Goal: Task Accomplishment & Management: Complete application form

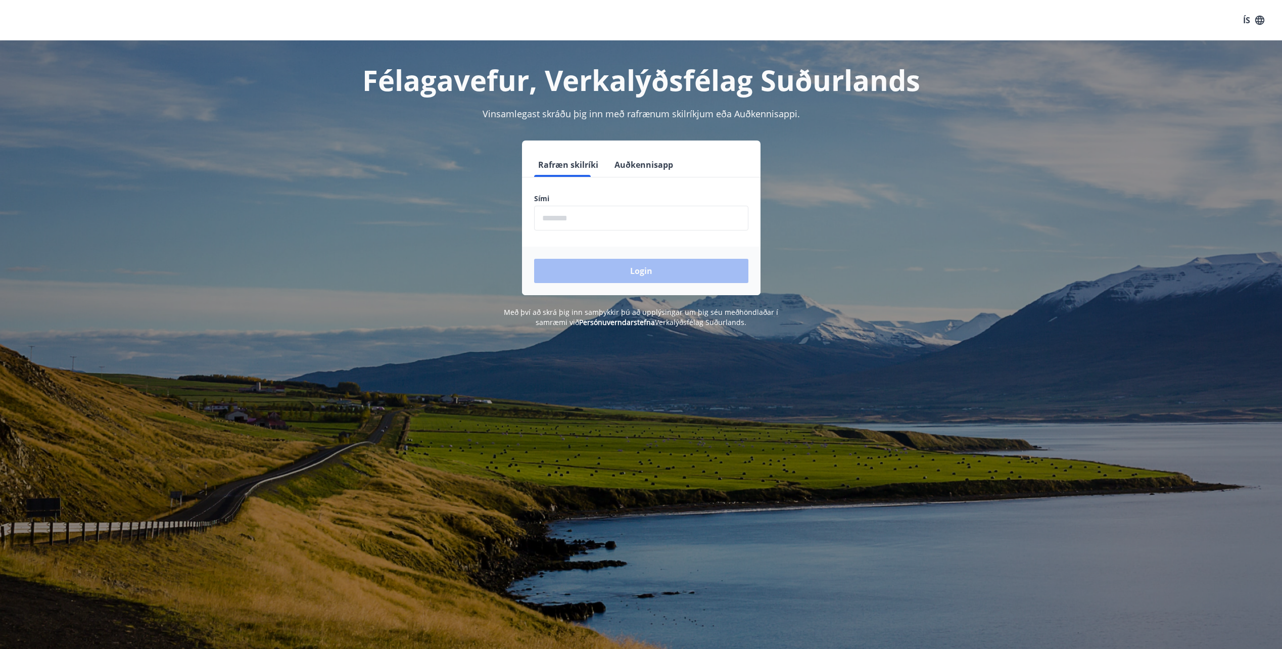
click at [588, 221] on input "phone" at bounding box center [641, 218] width 214 height 25
click at [541, 214] on input "phone" at bounding box center [641, 218] width 214 height 25
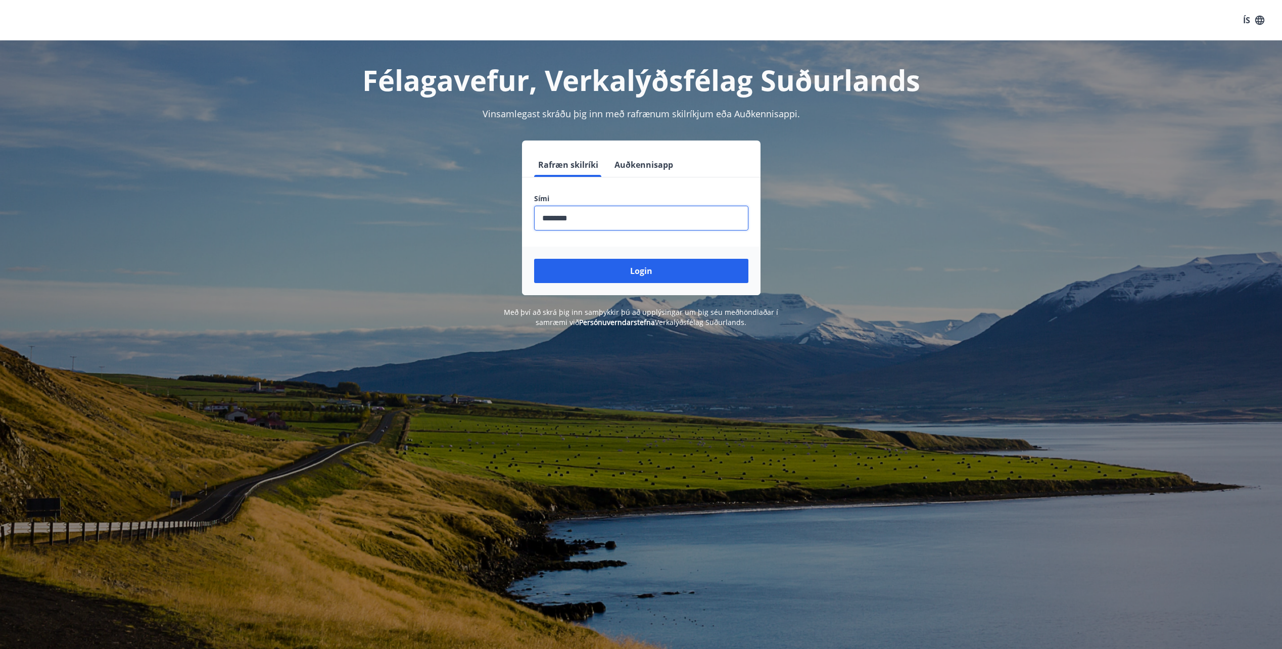
type input "********"
click at [534, 259] on button "Login" at bounding box center [641, 271] width 214 height 24
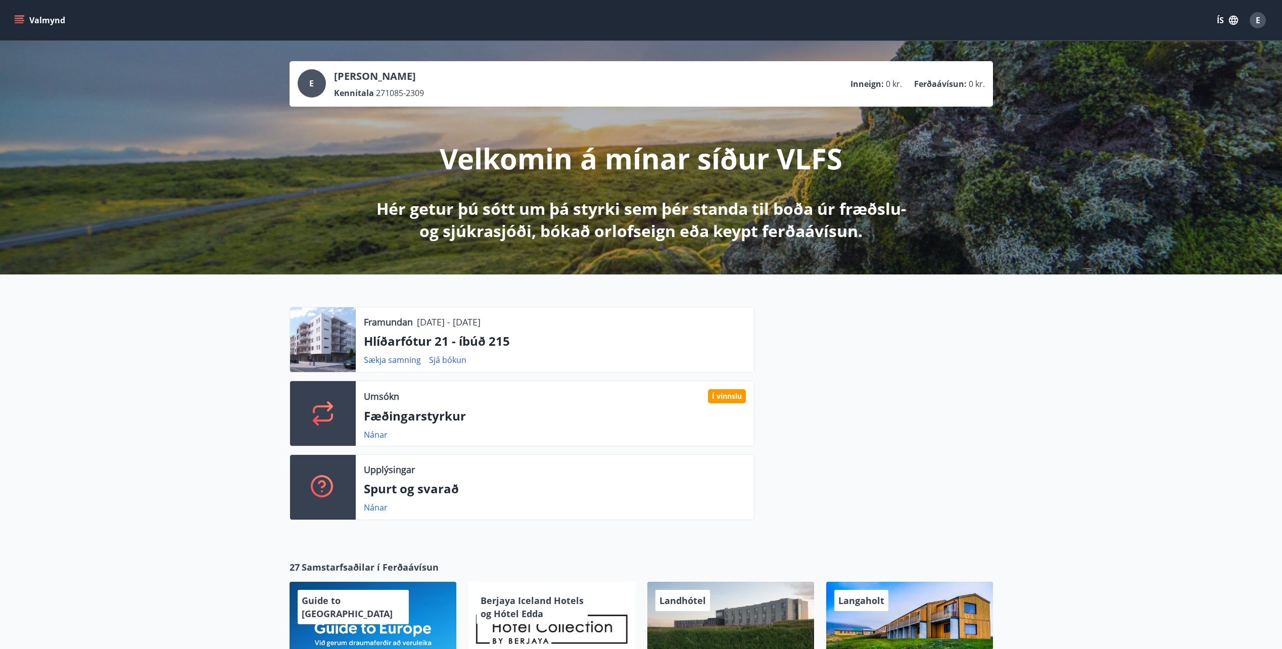
click at [1228, 21] on icon "button" at bounding box center [1233, 20] width 11 height 11
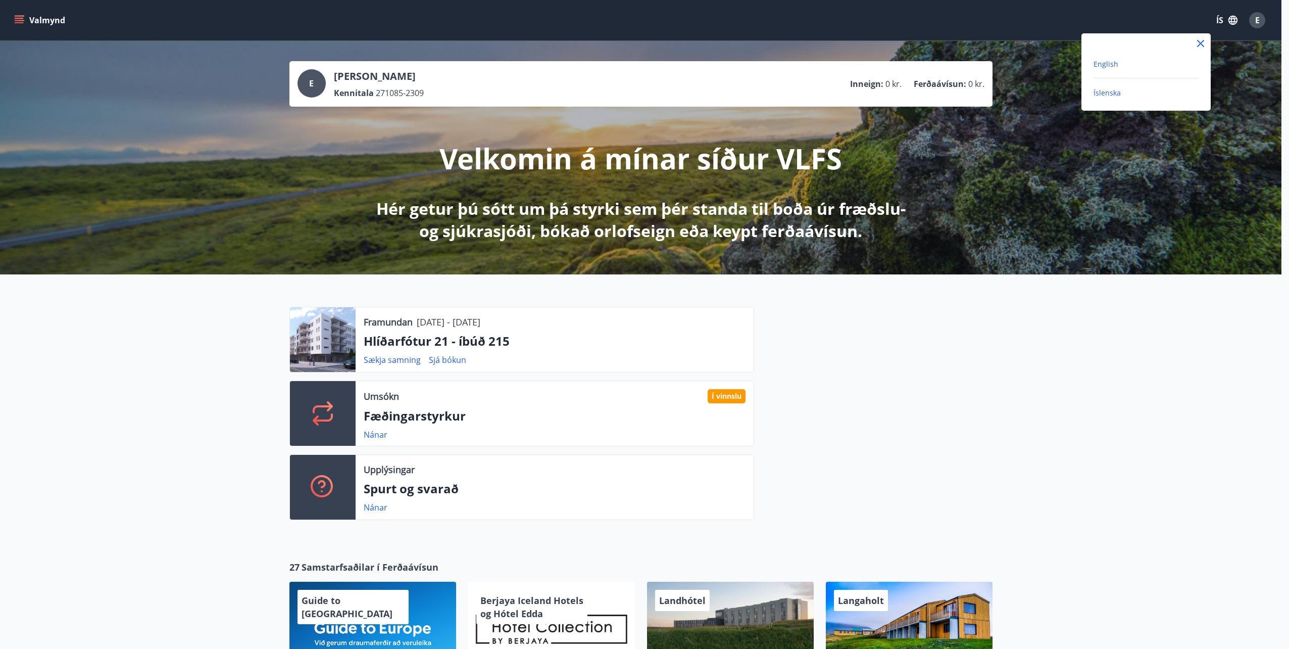
click at [1111, 66] on span "English" at bounding box center [1106, 64] width 25 height 10
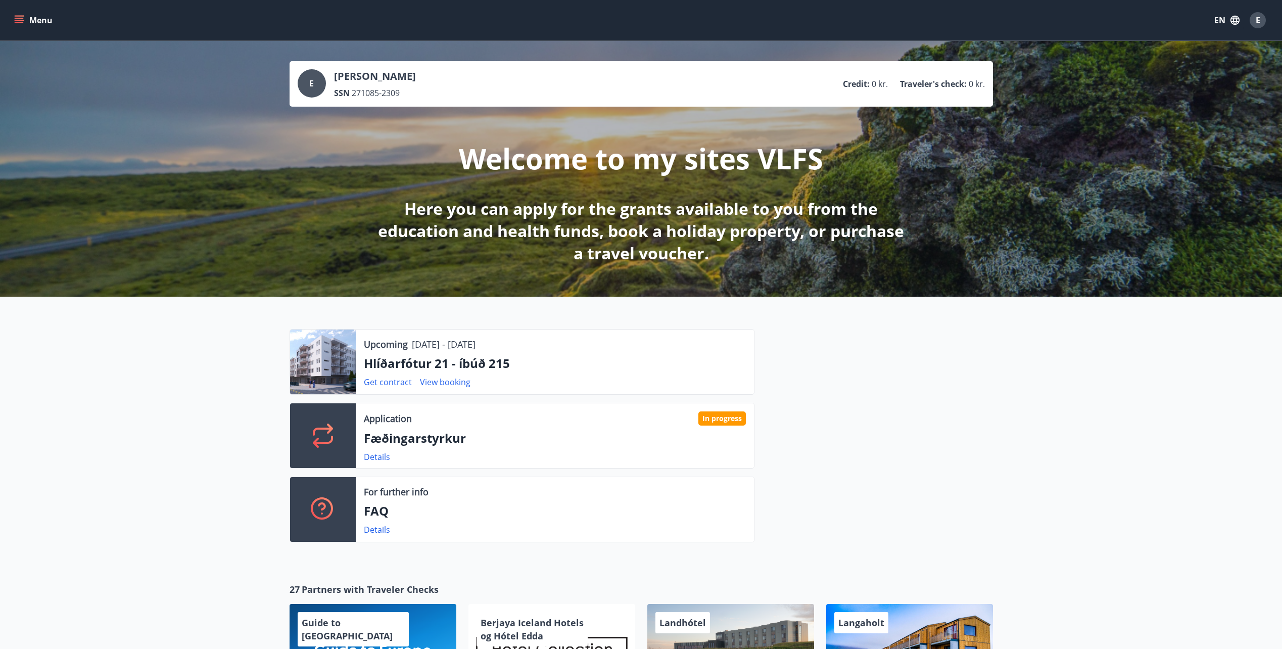
click at [31, 22] on button "Menu" at bounding box center [34, 20] width 44 height 18
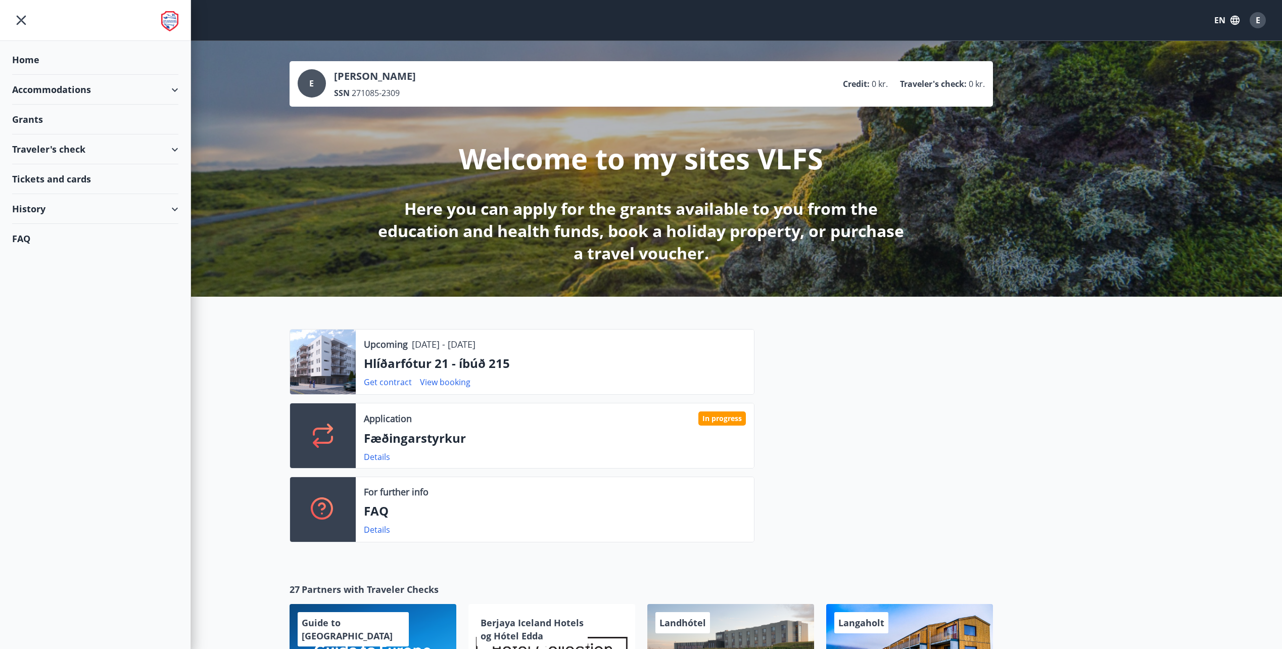
click at [24, 118] on div "Grants" at bounding box center [95, 120] width 166 height 30
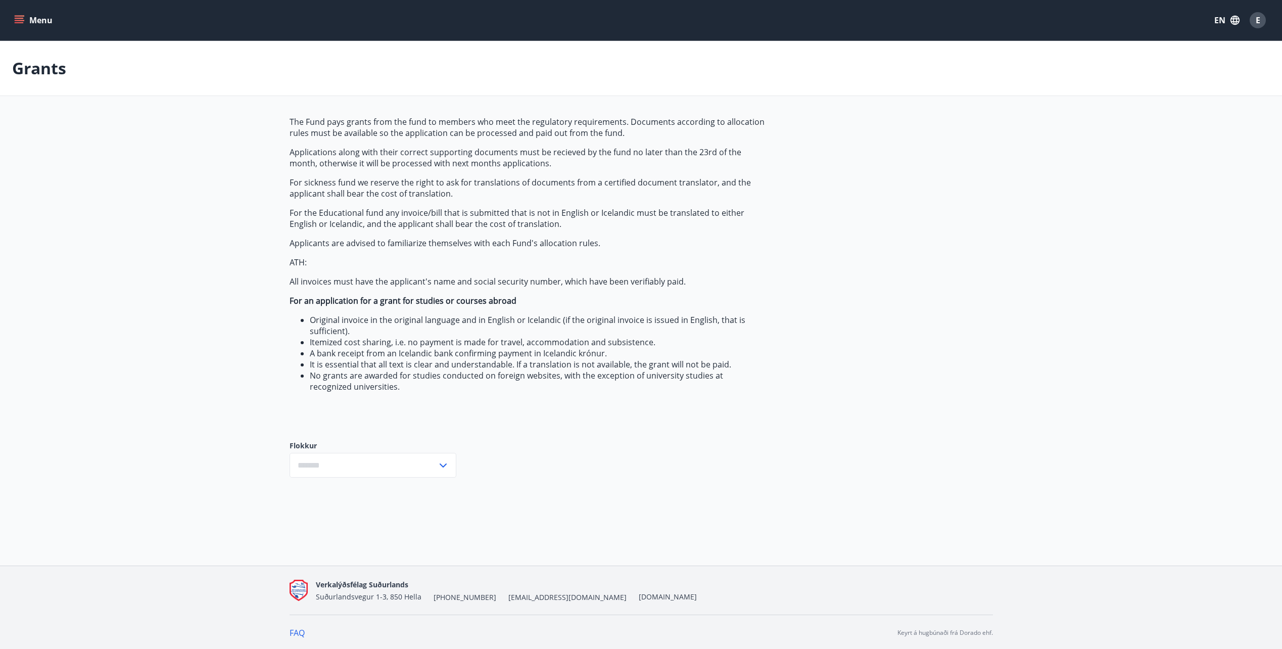
type input "***"
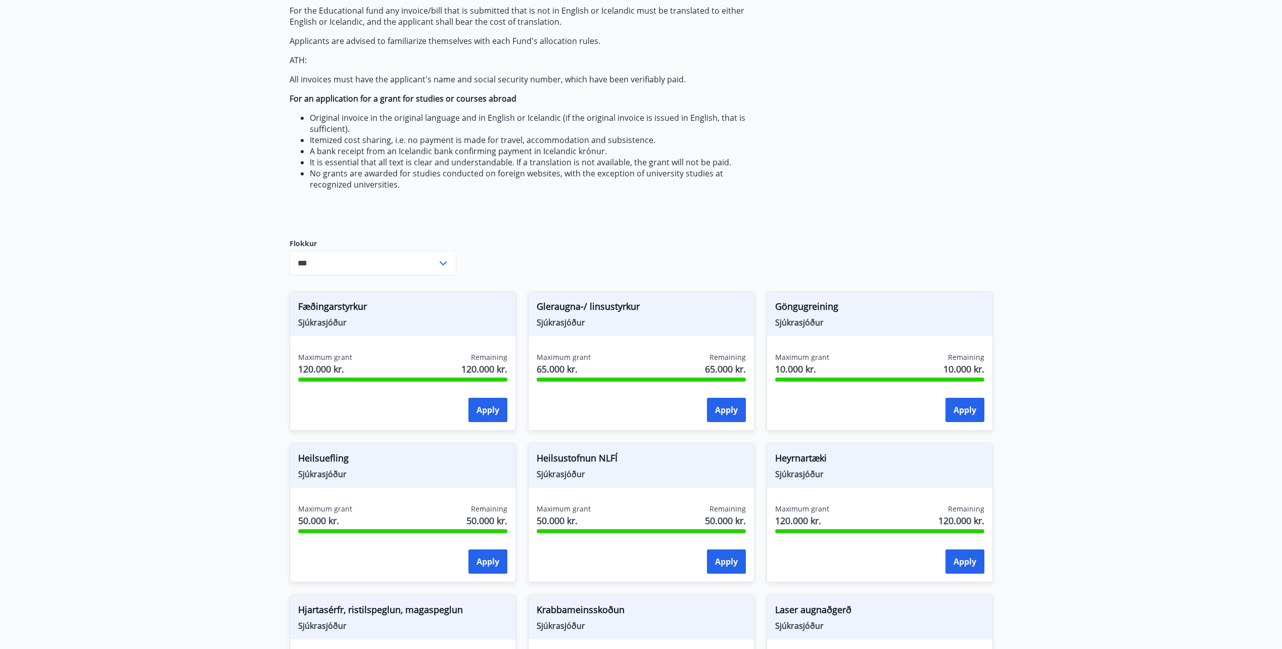
scroll to position [253, 0]
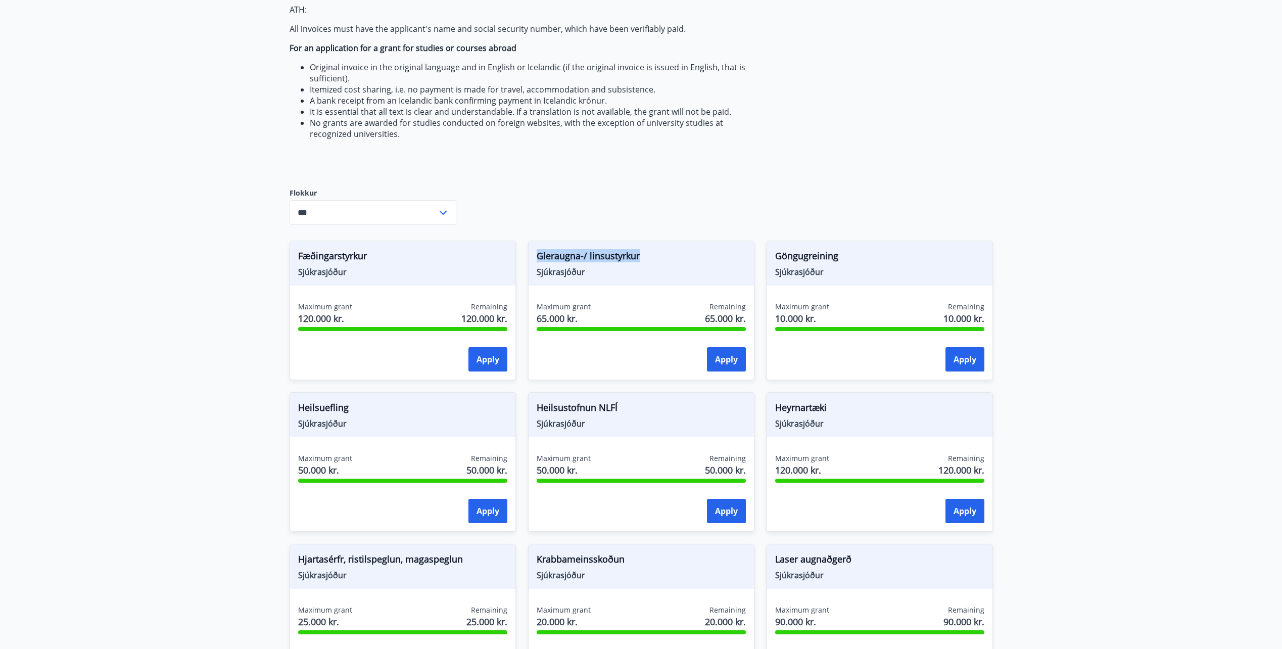
drag, startPoint x: 535, startPoint y: 253, endPoint x: 647, endPoint y: 256, distance: 112.2
click at [647, 256] on span "Gleraugna-/ linsustyrkur" at bounding box center [640, 257] width 209 height 17
click at [727, 357] on button "Apply" at bounding box center [726, 359] width 39 height 24
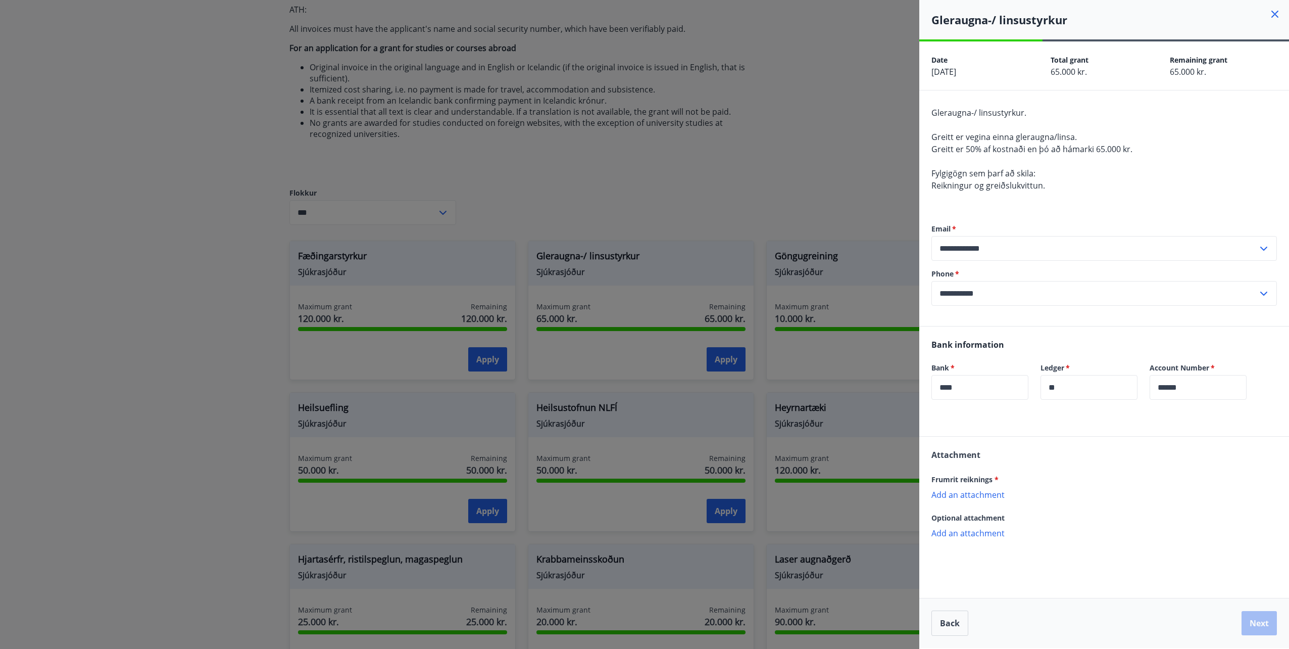
click at [976, 493] on p "Add an attachment" at bounding box center [1105, 494] width 346 height 10
click at [749, 65] on div at bounding box center [644, 324] width 1289 height 649
